Goal: Task Accomplishment & Management: Manage account settings

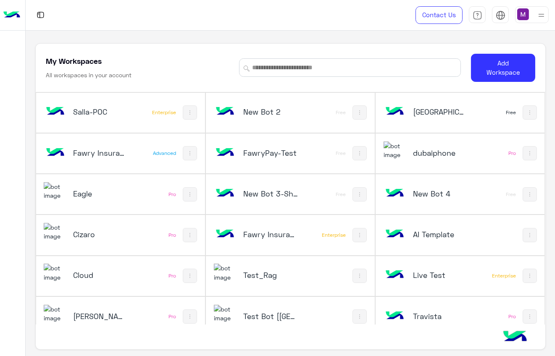
scroll to position [11, 0]
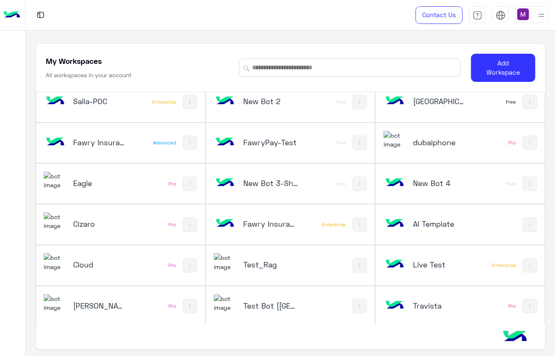
click at [528, 8] on div at bounding box center [523, 13] width 12 height 12
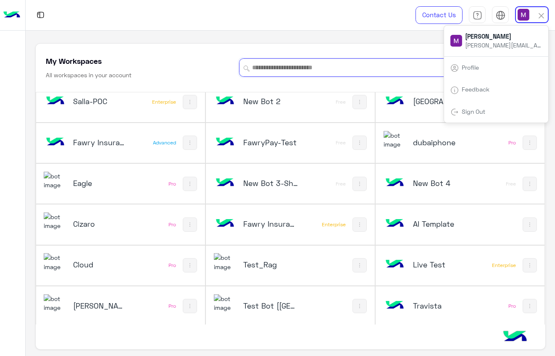
click at [358, 63] on input at bounding box center [350, 67] width 222 height 18
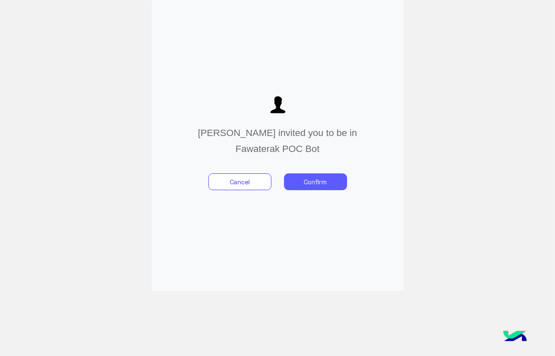
click at [313, 187] on button "Confirm" at bounding box center [315, 182] width 63 height 17
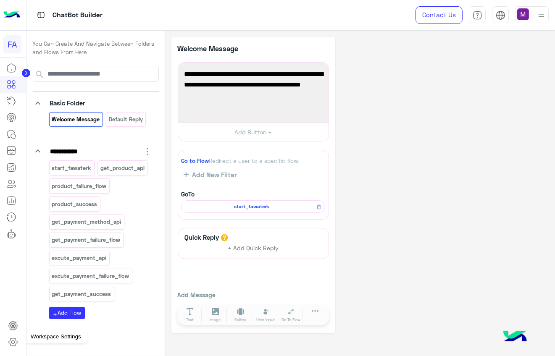
click at [9, 343] on icon at bounding box center [13, 342] width 10 height 10
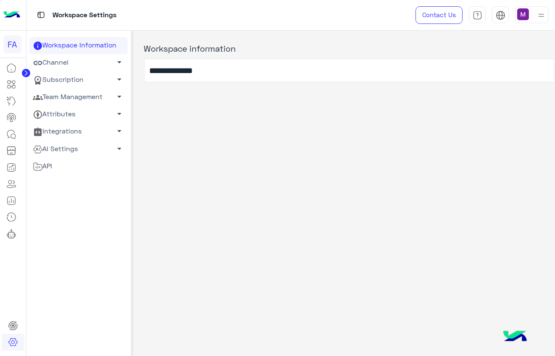
click at [76, 77] on link "Subscription arrow_drop_down" at bounding box center [78, 79] width 98 height 17
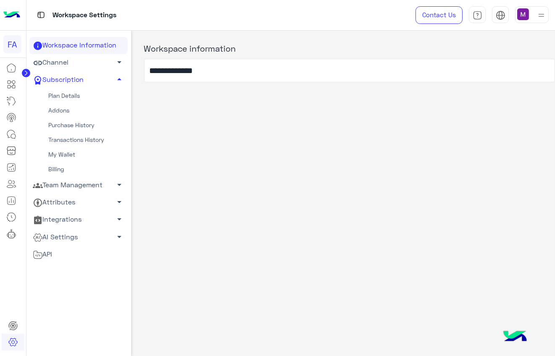
click at [75, 187] on link "Team Management arrow_drop_down" at bounding box center [78, 185] width 98 height 17
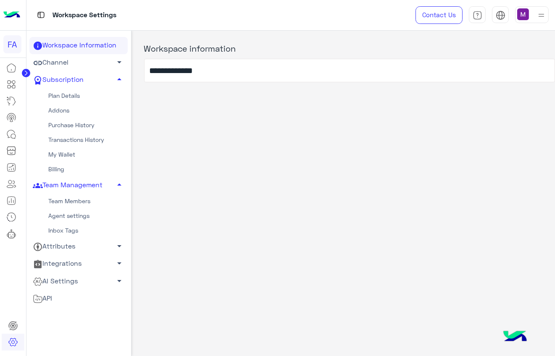
click at [69, 204] on link "Team Members" at bounding box center [78, 201] width 98 height 15
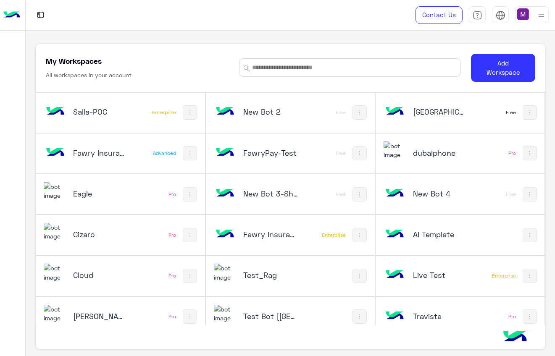
scroll to position [11, 0]
